Goal: Task Accomplishment & Management: Manage account settings

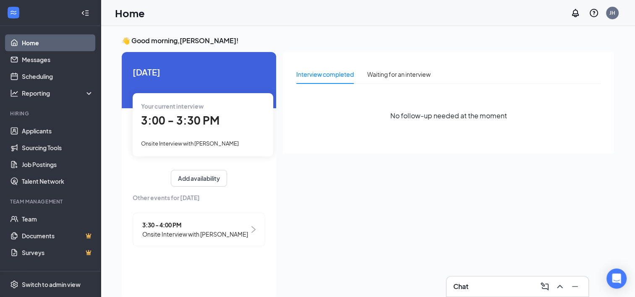
click at [188, 123] on span "3:00 - 3:30 PM" at bounding box center [180, 120] width 79 height 14
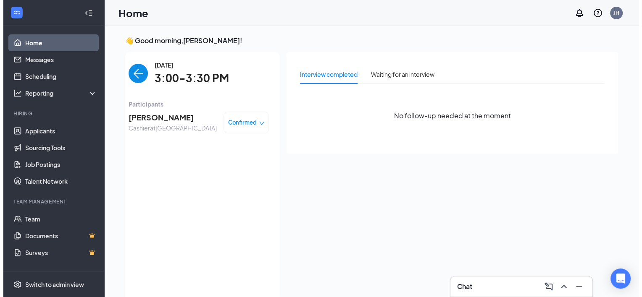
scroll to position [3, 0]
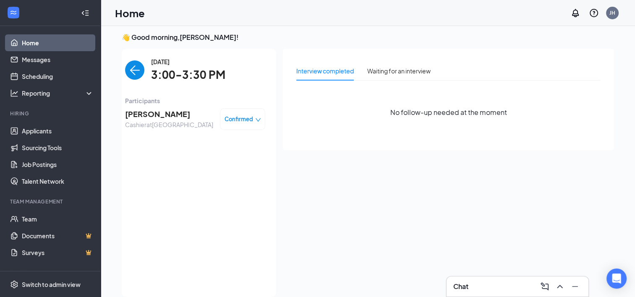
click at [159, 113] on span "[PERSON_NAME]" at bounding box center [169, 114] width 88 height 12
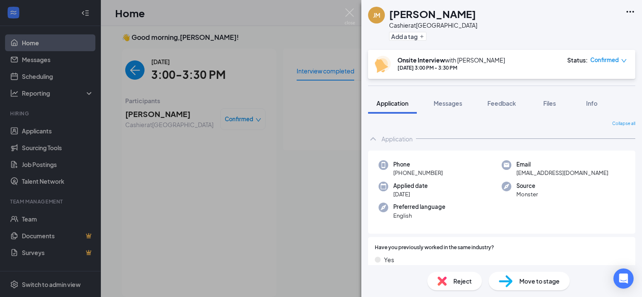
click at [553, 282] on span "Move to stage" at bounding box center [539, 281] width 40 height 9
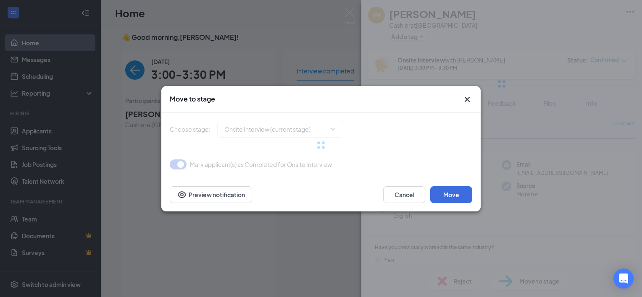
type input "Welcome Notication (next stage)"
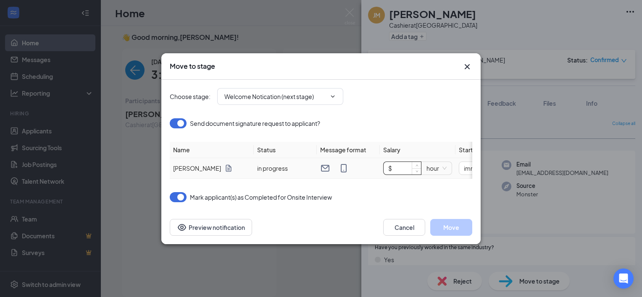
click at [397, 164] on input "$" at bounding box center [401, 168] width 37 height 13
type input "$ 11.5"
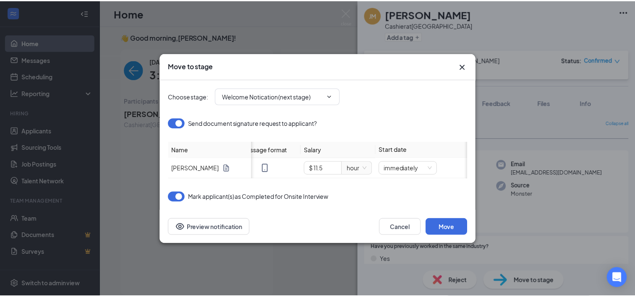
scroll to position [0, 109]
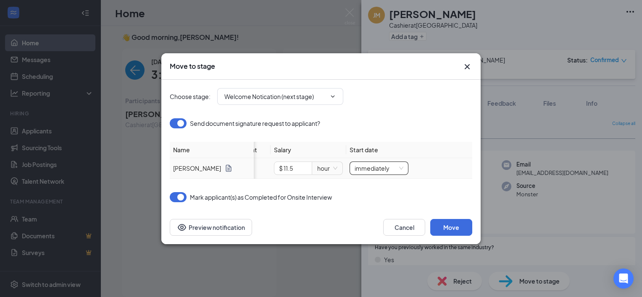
click at [406, 162] on div "immediately" at bounding box center [378, 168] width 59 height 13
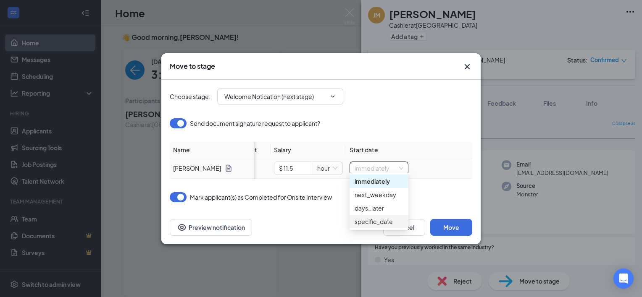
click at [383, 221] on div "specific_date" at bounding box center [378, 221] width 49 height 9
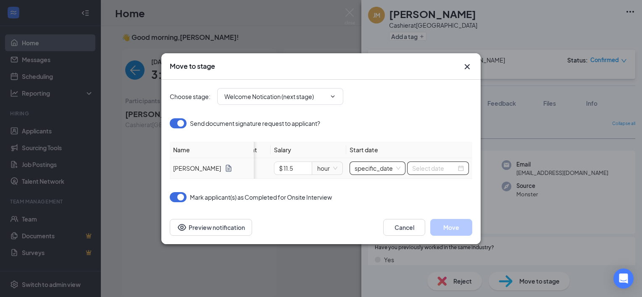
click at [446, 164] on input at bounding box center [434, 168] width 44 height 9
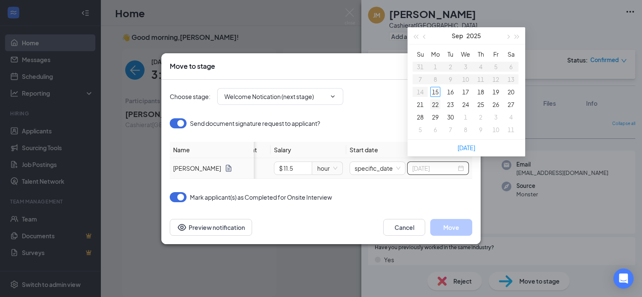
type input "[DATE]"
click at [437, 105] on div "22" at bounding box center [435, 105] width 10 height 10
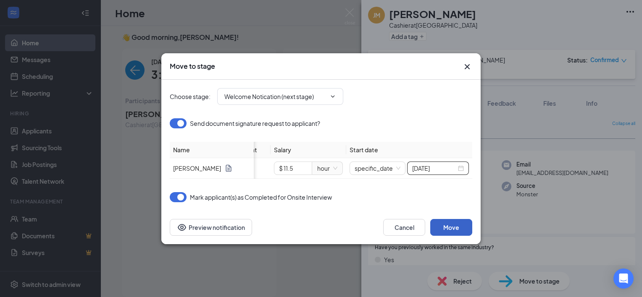
click at [462, 229] on button "Move" at bounding box center [451, 227] width 42 height 17
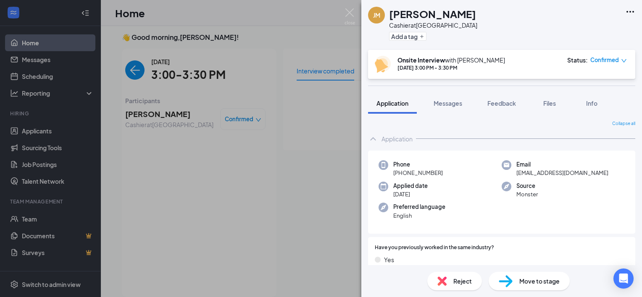
click at [244, 165] on div "[PERSON_NAME] at [GEOGRAPHIC_DATA] West Add a tag Onsite Interview with [PERSON…" at bounding box center [321, 148] width 642 height 297
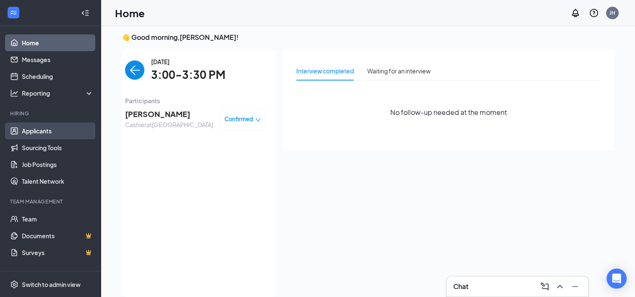
click at [42, 134] on link "Applicants" at bounding box center [58, 131] width 72 height 17
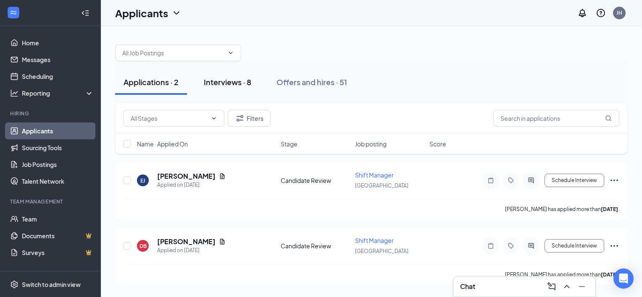
click at [219, 85] on div "Interviews · 8" at bounding box center [227, 82] width 47 height 10
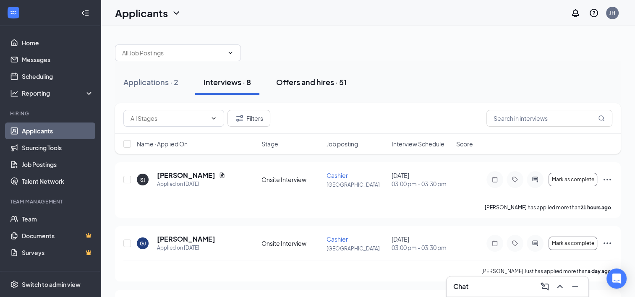
click at [295, 81] on div "Offers and hires · 51" at bounding box center [311, 82] width 71 height 10
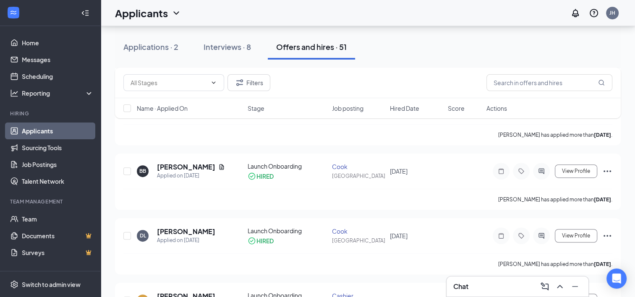
scroll to position [462, 0]
click at [170, 51] on div "Applications · 2" at bounding box center [150, 47] width 55 height 10
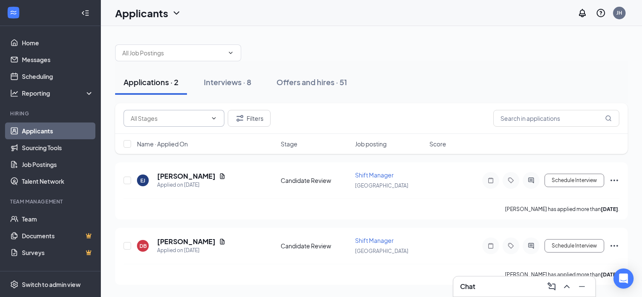
click at [216, 120] on icon "ChevronDown" at bounding box center [213, 118] width 7 height 7
click at [233, 51] on icon "ChevronDown" at bounding box center [230, 53] width 7 height 7
click at [229, 52] on icon "ChevronDown" at bounding box center [230, 53] width 7 height 7
click at [193, 119] on input "text" at bounding box center [169, 118] width 76 height 9
click at [197, 134] on div "Candidate Review (91)" at bounding box center [167, 134] width 61 height 9
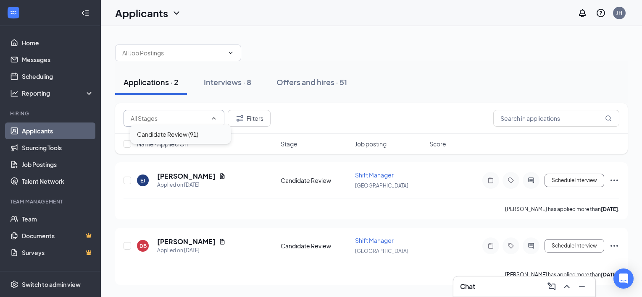
type input "Candidate Review (91)"
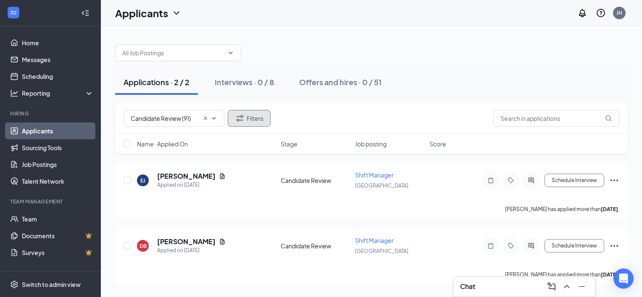
click at [255, 114] on button "Filters" at bounding box center [249, 118] width 43 height 17
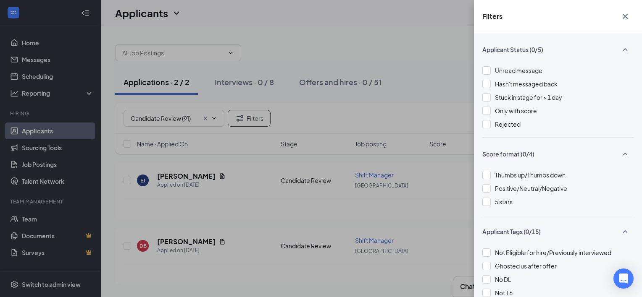
click at [322, 42] on div "Filters Applicant Status (0/5) Unread message Hasn't messaged back Stuck in sta…" at bounding box center [321, 148] width 642 height 297
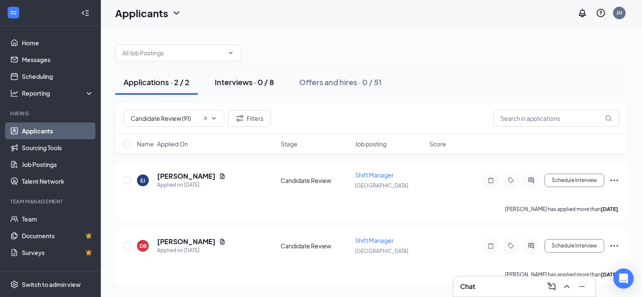
click at [259, 80] on div "Interviews · 0 / 8" at bounding box center [244, 82] width 59 height 10
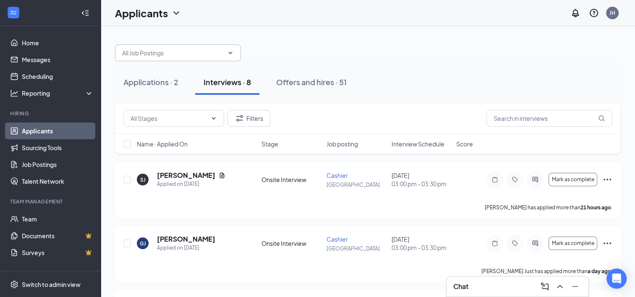
click at [231, 50] on icon "ChevronDown" at bounding box center [230, 53] width 7 height 7
click at [216, 115] on icon "ChevronDown" at bounding box center [213, 118] width 7 height 7
click at [285, 78] on div "Offers and hires · 51" at bounding box center [311, 82] width 71 height 10
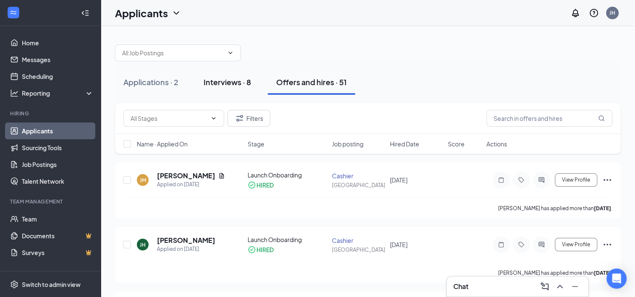
click at [231, 79] on div "Interviews · 8" at bounding box center [227, 82] width 47 height 10
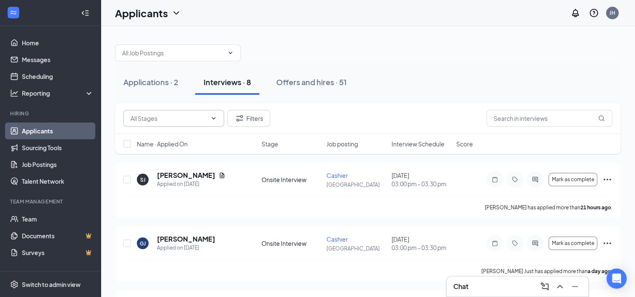
click at [210, 117] on icon "ChevronDown" at bounding box center [213, 118] width 7 height 7
click at [242, 116] on icon "Filter" at bounding box center [240, 118] width 10 height 10
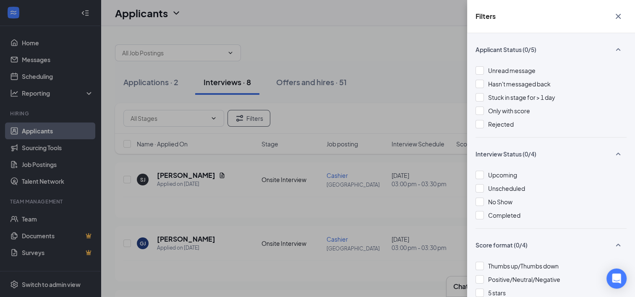
click at [480, 123] on div at bounding box center [480, 124] width 8 height 8
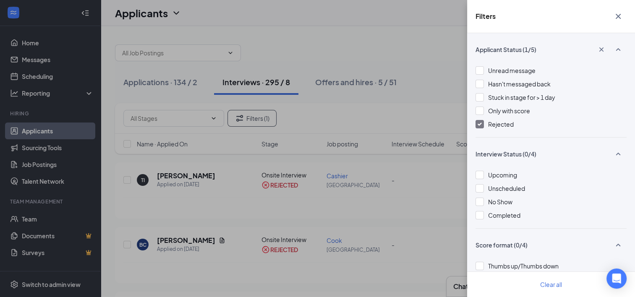
click at [402, 83] on div "Filters Applicant Status (1/5) Unread message Hasn't messaged back Stuck in sta…" at bounding box center [317, 148] width 635 height 297
click at [189, 202] on div "Filters Applicant Status (1/5) Unread message Hasn't messaged back Stuck in sta…" at bounding box center [317, 148] width 635 height 297
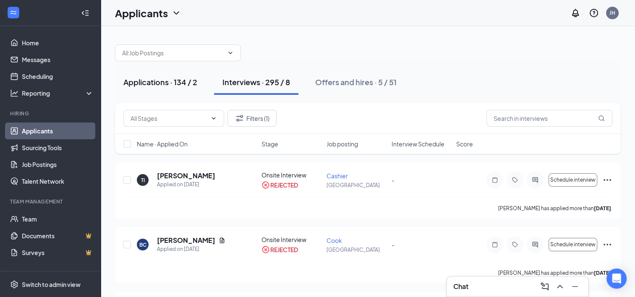
click at [184, 79] on div "Applications · 134 / 2" at bounding box center [160, 82] width 74 height 10
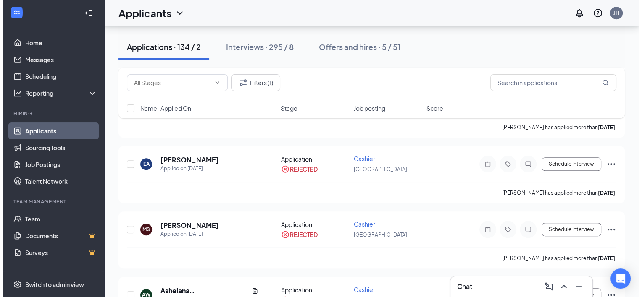
scroll to position [630, 0]
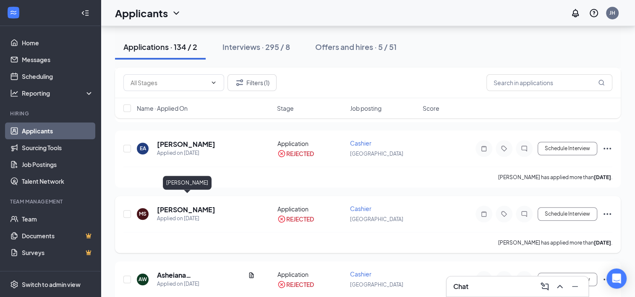
click at [208, 205] on h5 "[PERSON_NAME]" at bounding box center [186, 209] width 58 height 9
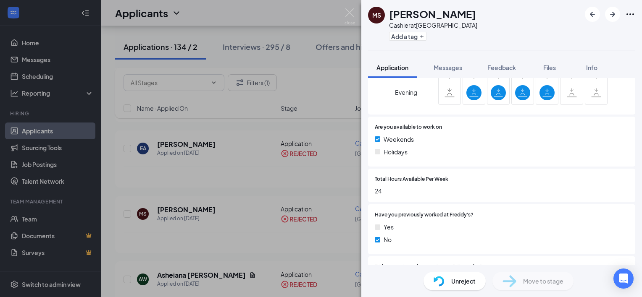
scroll to position [317, 0]
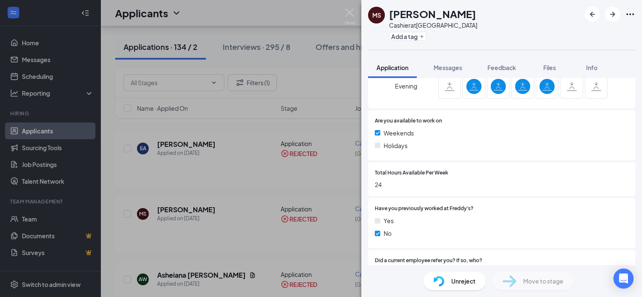
click at [470, 283] on span "Unreject" at bounding box center [463, 281] width 24 height 9
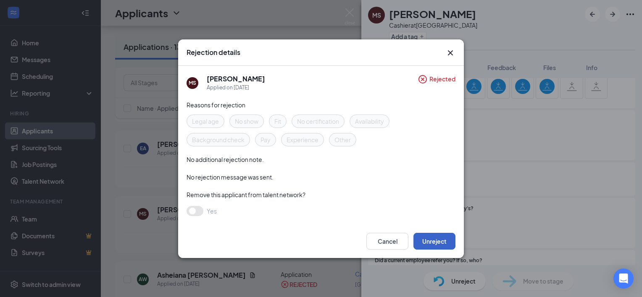
click at [443, 242] on button "Unreject" at bounding box center [434, 241] width 42 height 17
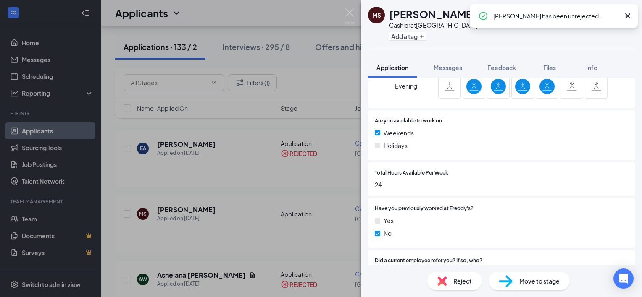
click at [627, 16] on icon "Cross" at bounding box center [627, 15] width 5 height 5
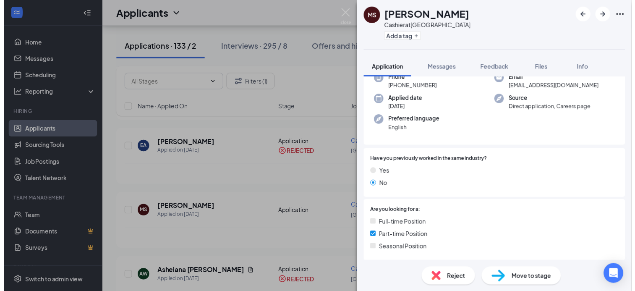
scroll to position [0, 0]
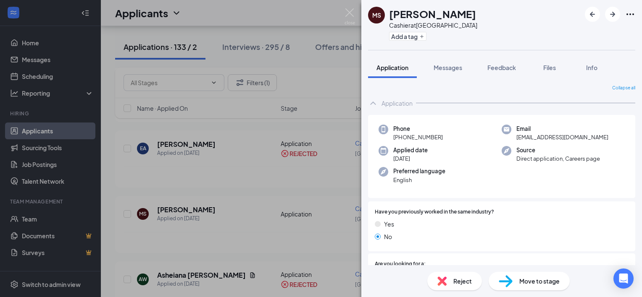
click at [299, 181] on div "[PERSON_NAME] Cashier at [GEOGRAPHIC_DATA] West Add a tag Application Messages …" at bounding box center [321, 148] width 642 height 297
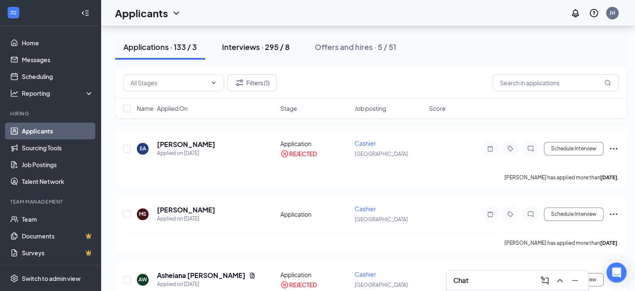
drag, startPoint x: 268, startPoint y: 50, endPoint x: 257, endPoint y: 74, distance: 25.8
click at [267, 50] on div "Interviews · 295 / 8" at bounding box center [256, 47] width 68 height 10
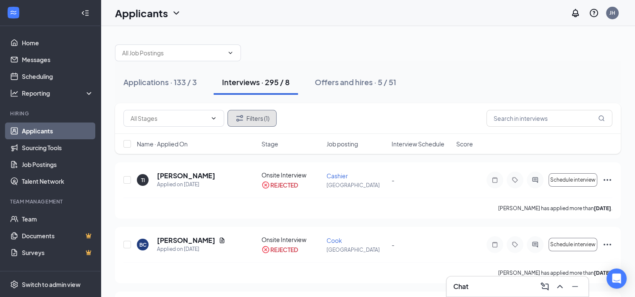
click at [265, 118] on button "Filters (1)" at bounding box center [252, 118] width 49 height 17
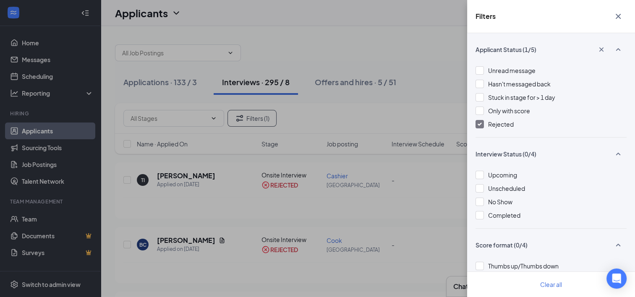
click at [477, 124] on div at bounding box center [480, 124] width 8 height 8
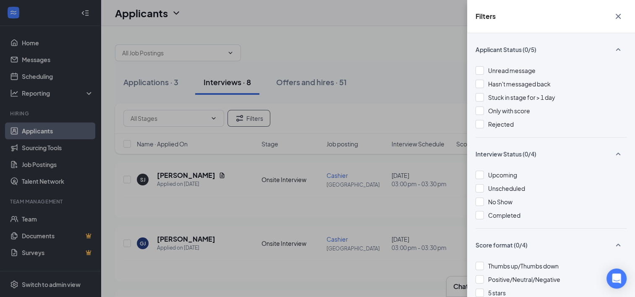
click at [238, 199] on div "Filters Applicant Status (0/5) Unread message Hasn't messaged back Stuck in sta…" at bounding box center [317, 148] width 635 height 297
click at [165, 85] on div "Filters Applicant Status (0/5) Unread message Hasn't messaged back Stuck in sta…" at bounding box center [317, 148] width 635 height 297
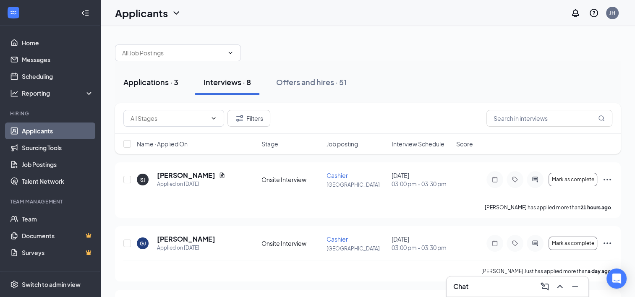
click at [165, 79] on div "Applications · 3" at bounding box center [150, 82] width 55 height 10
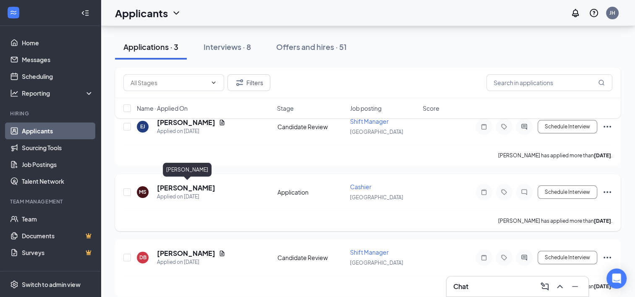
scroll to position [60, 0]
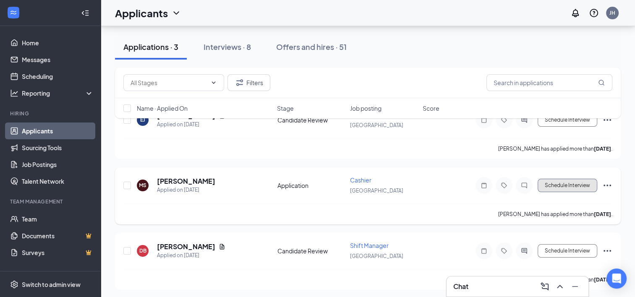
click at [574, 183] on button "Schedule Interview" at bounding box center [568, 185] width 60 height 13
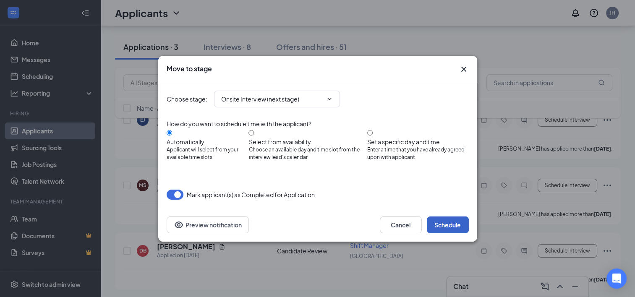
click at [453, 223] on button "Schedule" at bounding box center [448, 225] width 42 height 17
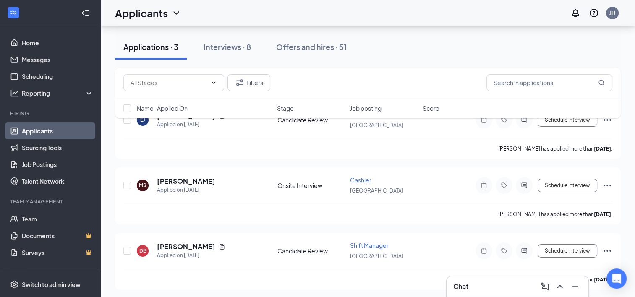
click at [499, 285] on div "Chat" at bounding box center [518, 286] width 129 height 13
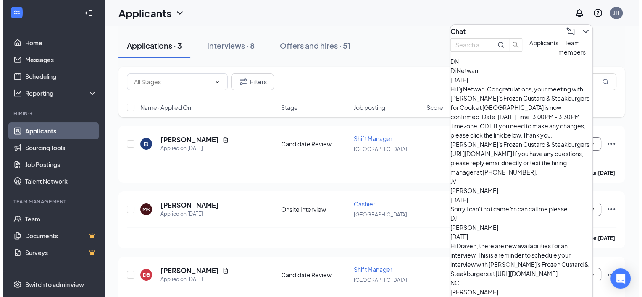
scroll to position [0, 0]
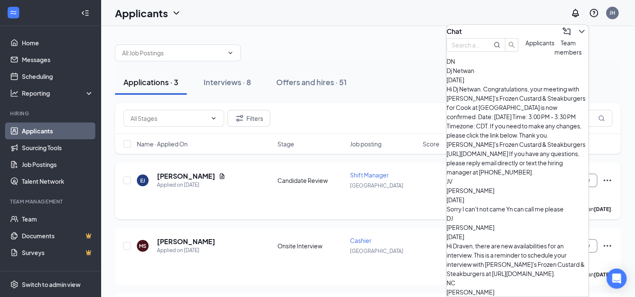
click at [293, 183] on div "Candidate Review" at bounding box center [312, 180] width 68 height 8
click at [214, 235] on div "[PERSON_NAME] Applied on [DATE] Onsite Interview Cashier Evansville West Schedu…" at bounding box center [368, 256] width 506 height 57
click at [210, 241] on h5 "[PERSON_NAME]" at bounding box center [186, 241] width 58 height 9
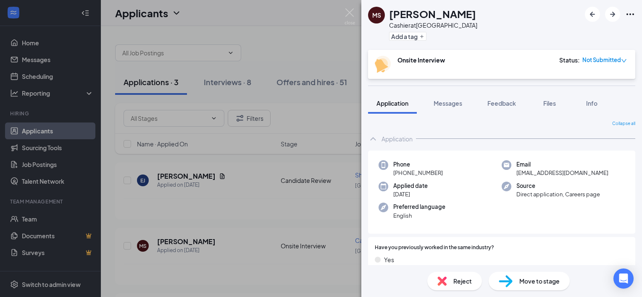
click at [623, 62] on icon "down" at bounding box center [623, 60] width 5 height 3
click at [591, 87] on span "Assign Time" at bounding box center [583, 91] width 47 height 9
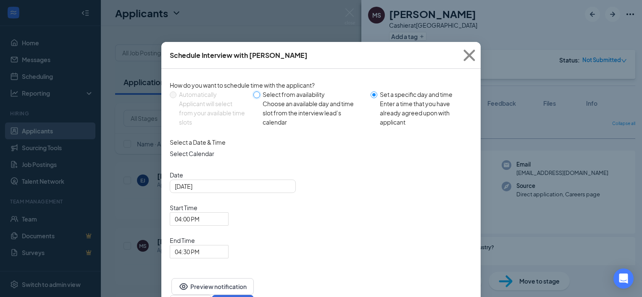
click at [256, 92] on input "Select from availability Choose an available day and time slot from the intervi…" at bounding box center [256, 95] width 7 height 7
radio input "true"
radio input "false"
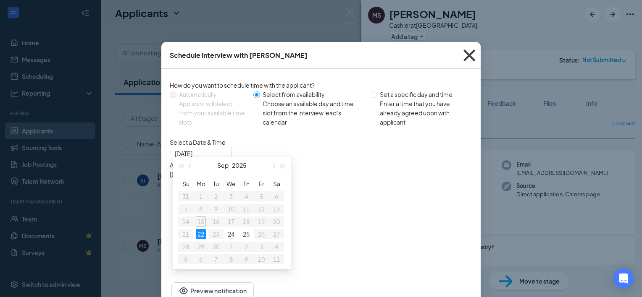
click at [465, 53] on icon "Cross" at bounding box center [469, 55] width 23 height 23
